Goal: Task Accomplishment & Management: Manage account settings

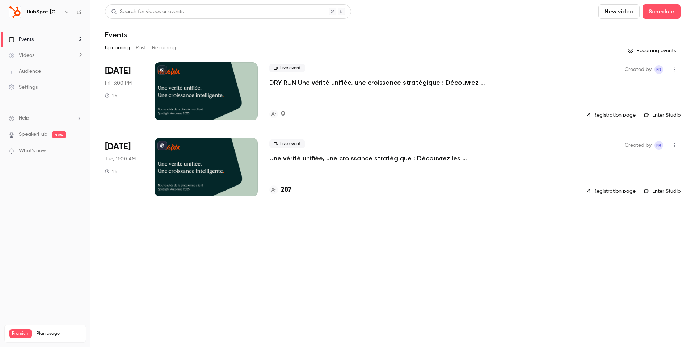
click at [605, 114] on link "Registration page" at bounding box center [610, 114] width 50 height 7
click at [431, 100] on div "Live event DRY RUN Une vérité unifiée, une croissance stratégique : Découvrez l…" at bounding box center [421, 91] width 304 height 58
click at [307, 86] on p "DRY RUN Une vérité unifiée, une croissance stratégique : Découvrez les nouveaut…" at bounding box center [377, 82] width 217 height 9
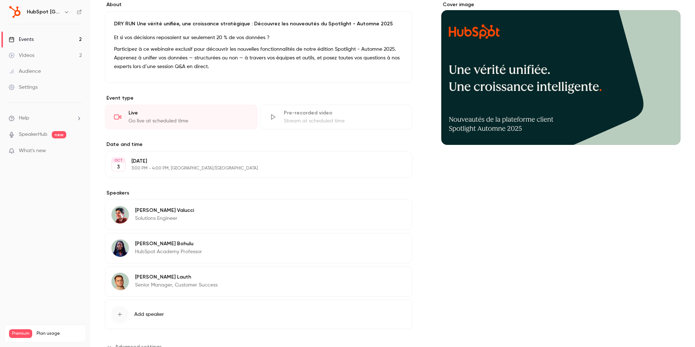
scroll to position [91, 0]
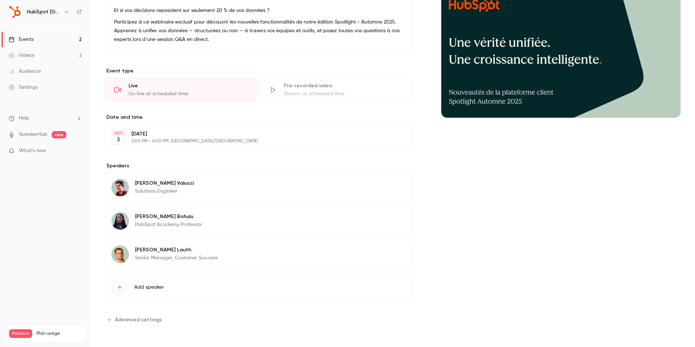
click at [135, 313] on button "Advanced settings" at bounding box center [135, 319] width 61 height 12
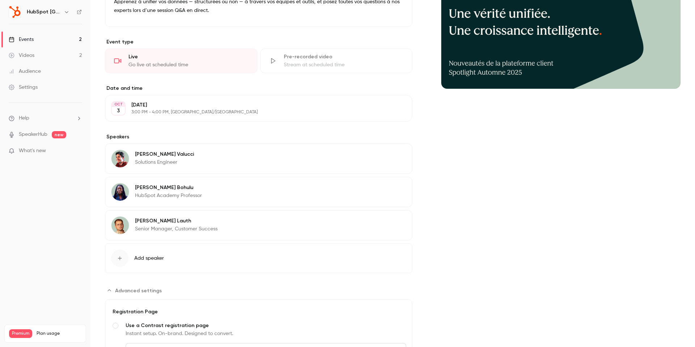
scroll to position [0, 0]
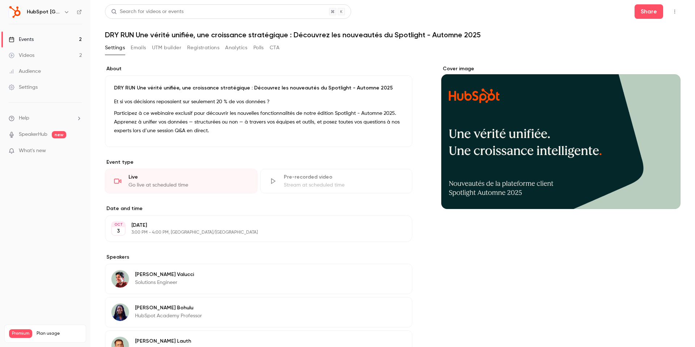
click at [143, 46] on button "Emails" at bounding box center [138, 48] width 15 height 12
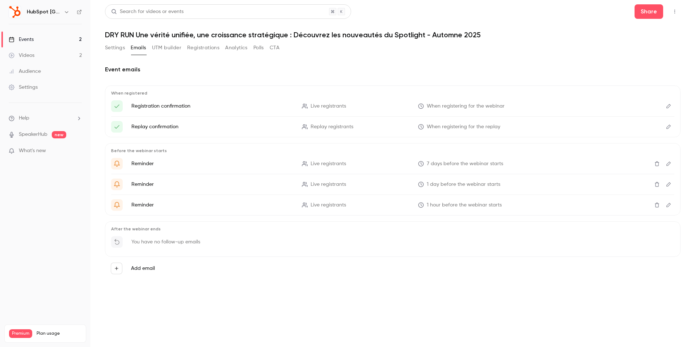
click at [161, 47] on button "UTM builder" at bounding box center [166, 48] width 29 height 12
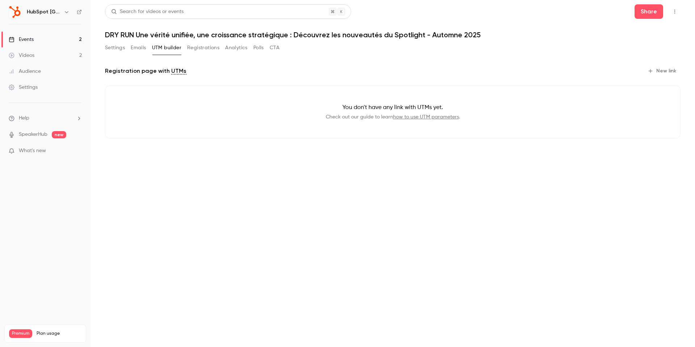
click at [191, 48] on button "Registrations" at bounding box center [203, 48] width 32 height 12
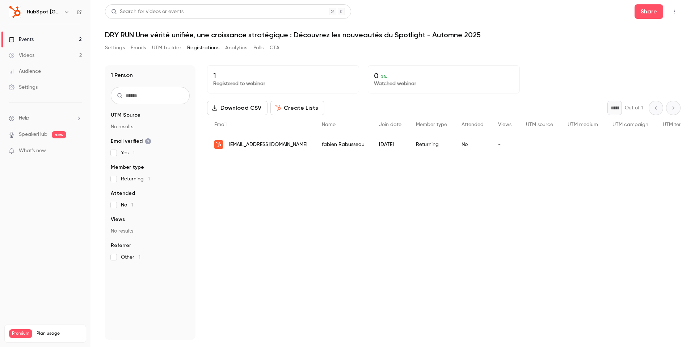
click at [231, 47] on button "Analytics" at bounding box center [236, 48] width 22 height 12
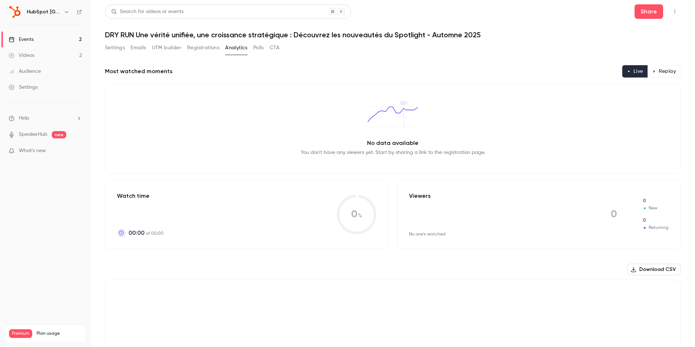
click at [265, 48] on div "Settings Emails UTM builder Registrations Analytics Polls CTA" at bounding box center [192, 48] width 174 height 12
click at [263, 48] on button "Polls" at bounding box center [258, 48] width 10 height 12
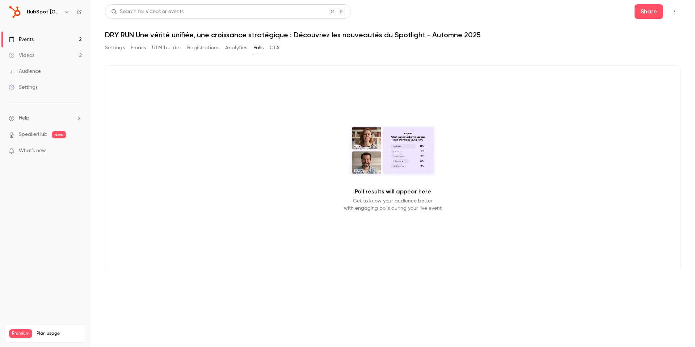
click at [275, 47] on button "CTA" at bounding box center [275, 48] width 10 height 12
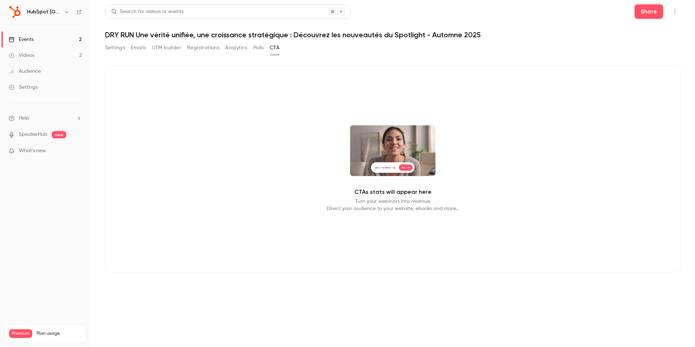
click at [675, 10] on icon "button" at bounding box center [674, 12] width 1 height 4
click at [127, 43] on div at bounding box center [347, 173] width 695 height 347
click at [113, 43] on button "Settings" at bounding box center [115, 48] width 20 height 12
